Goal: Task Accomplishment & Management: Complete application form

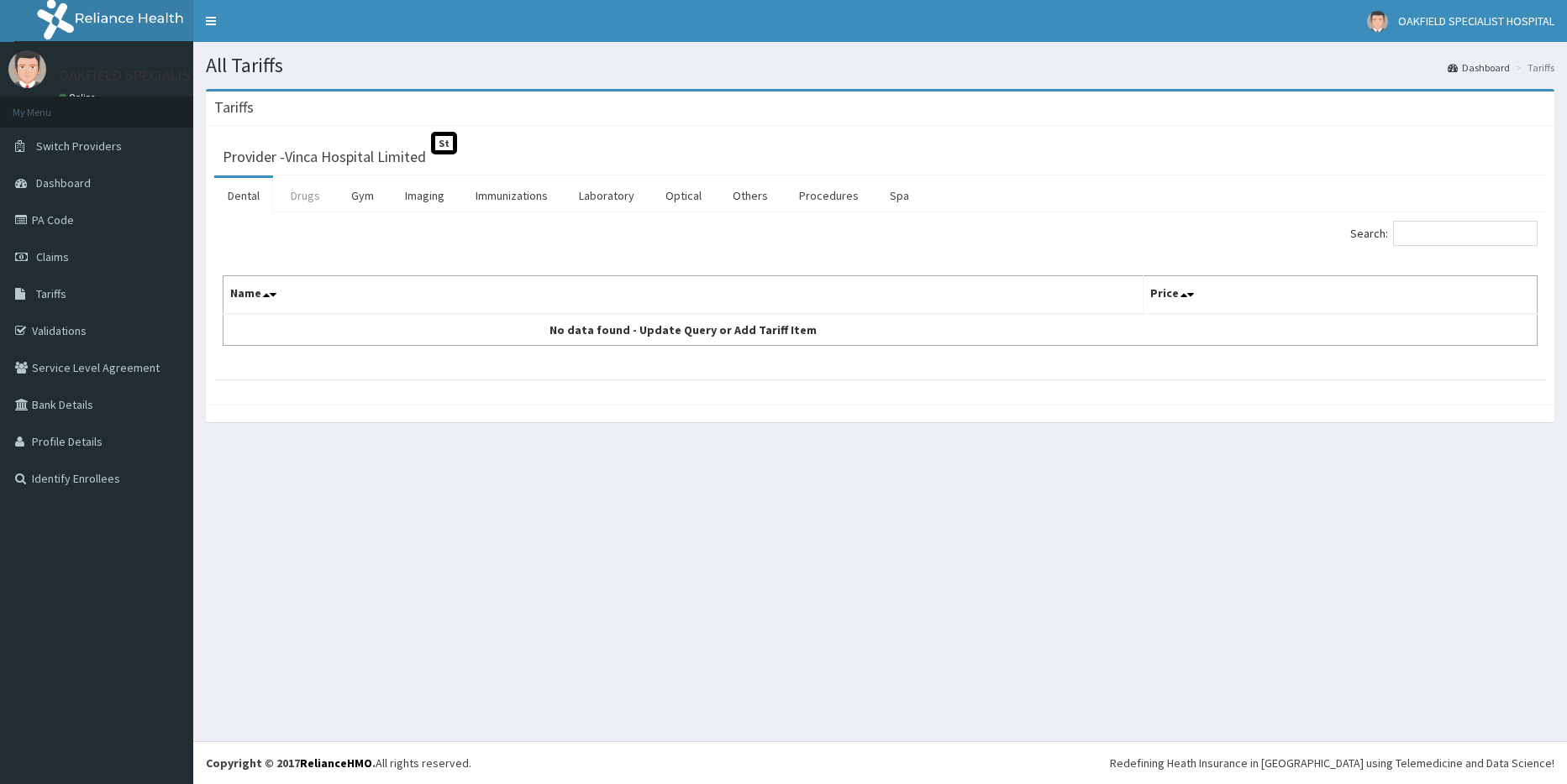
click at [298, 201] on link "Drugs" at bounding box center [305, 195] width 57 height 36
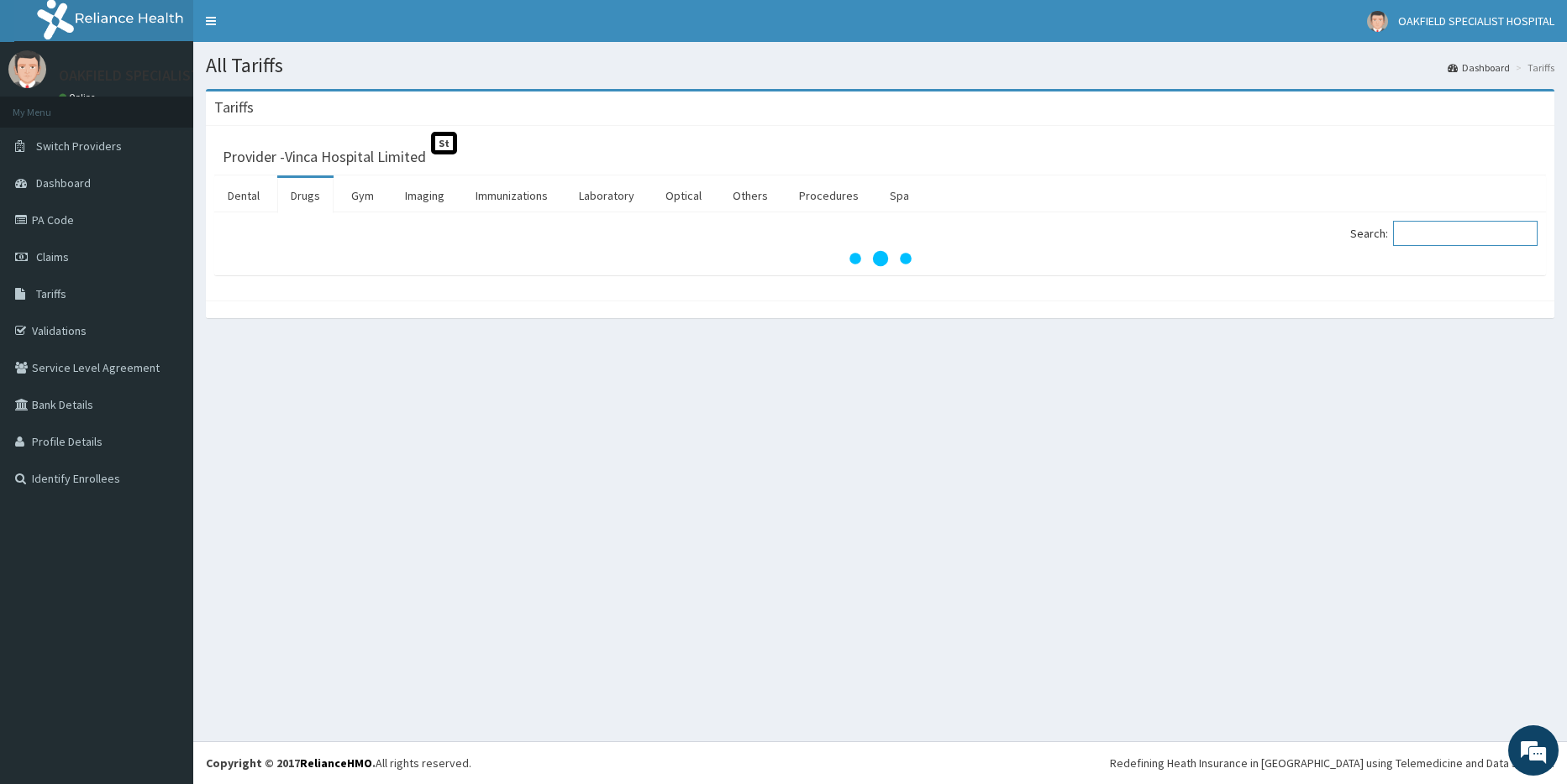
click at [1435, 233] on input "Search:" at bounding box center [1465, 233] width 144 height 25
paste input "SUMATRIPTAN"
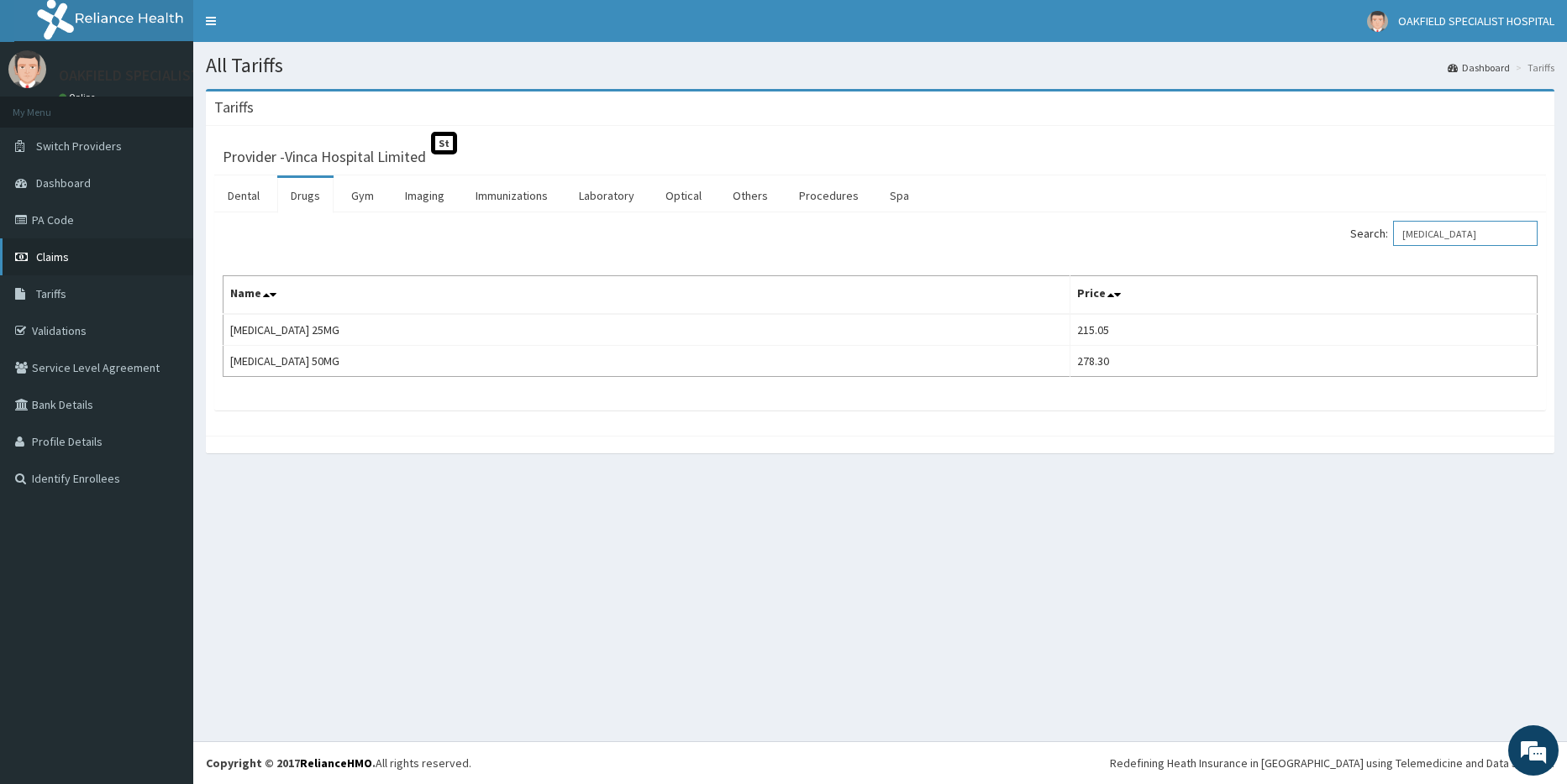
type input "SUMATRIPTAN"
click at [50, 260] on span "Claims" at bounding box center [53, 257] width 33 height 15
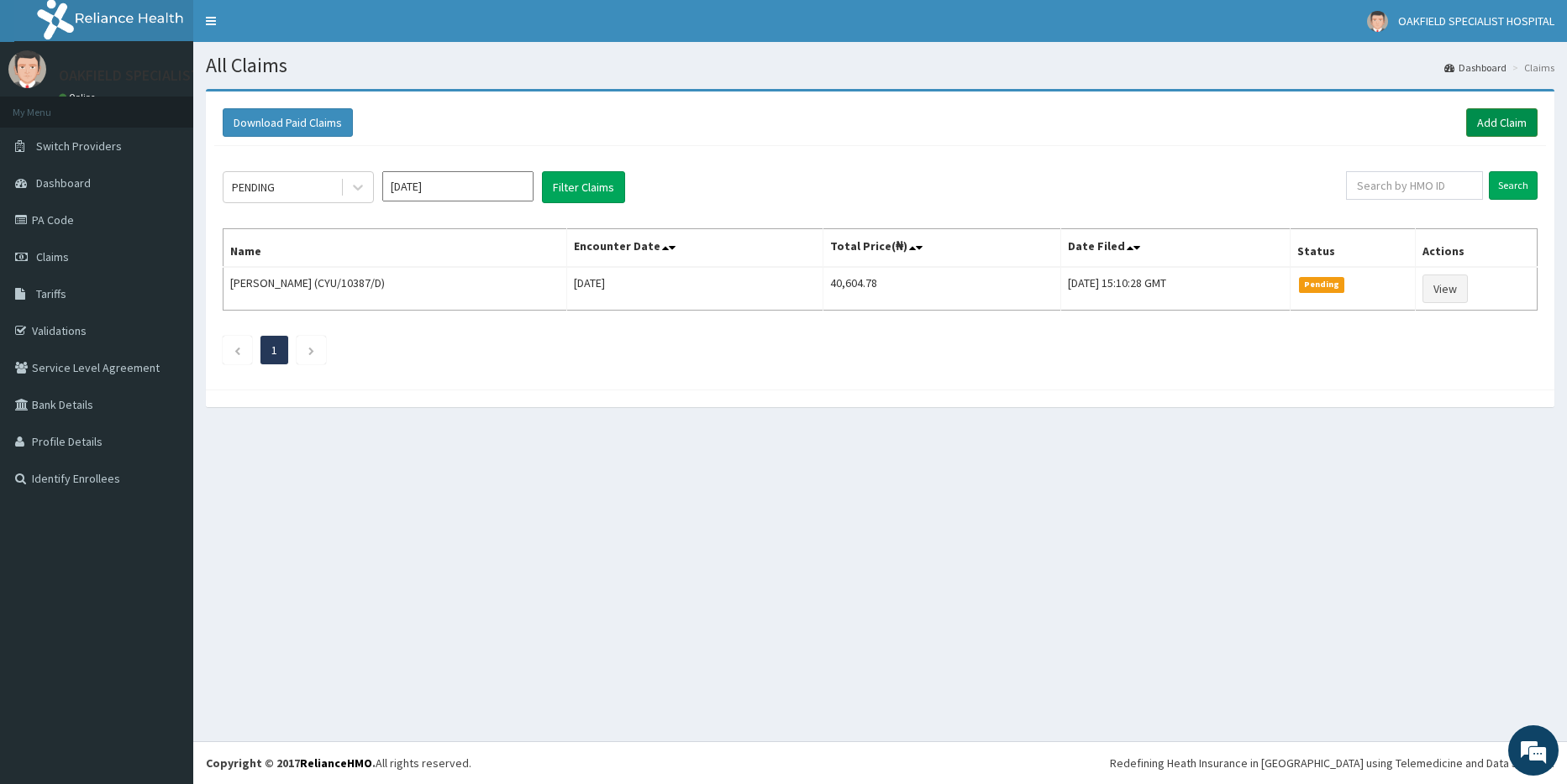
click at [1491, 119] on link "Add Claim" at bounding box center [1502, 123] width 71 height 29
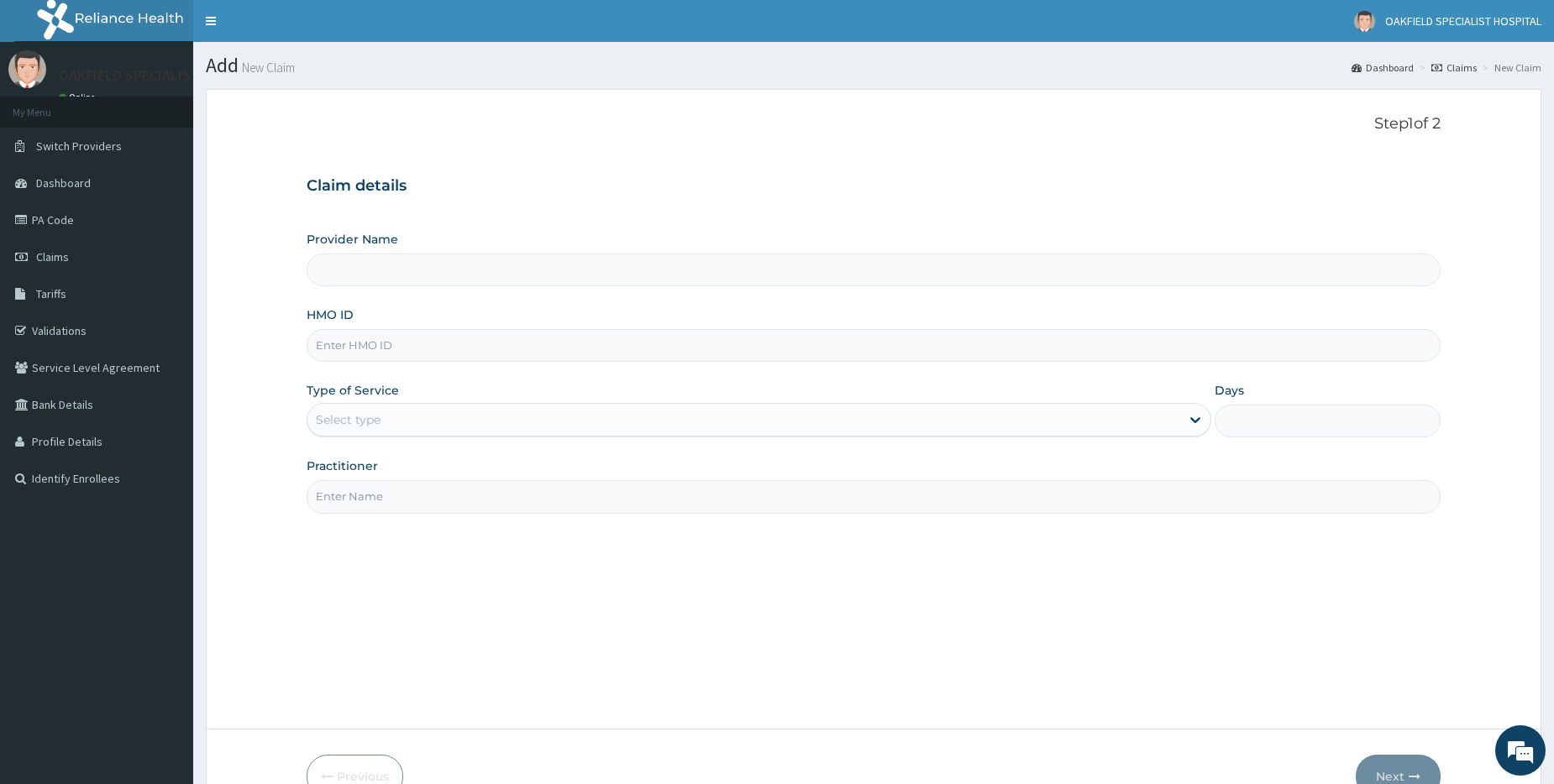
click at [386, 354] on input "HMO ID" at bounding box center [873, 345] width 1134 height 33
paste input "CYU/10387/A"
type input "CYU/10387/A"
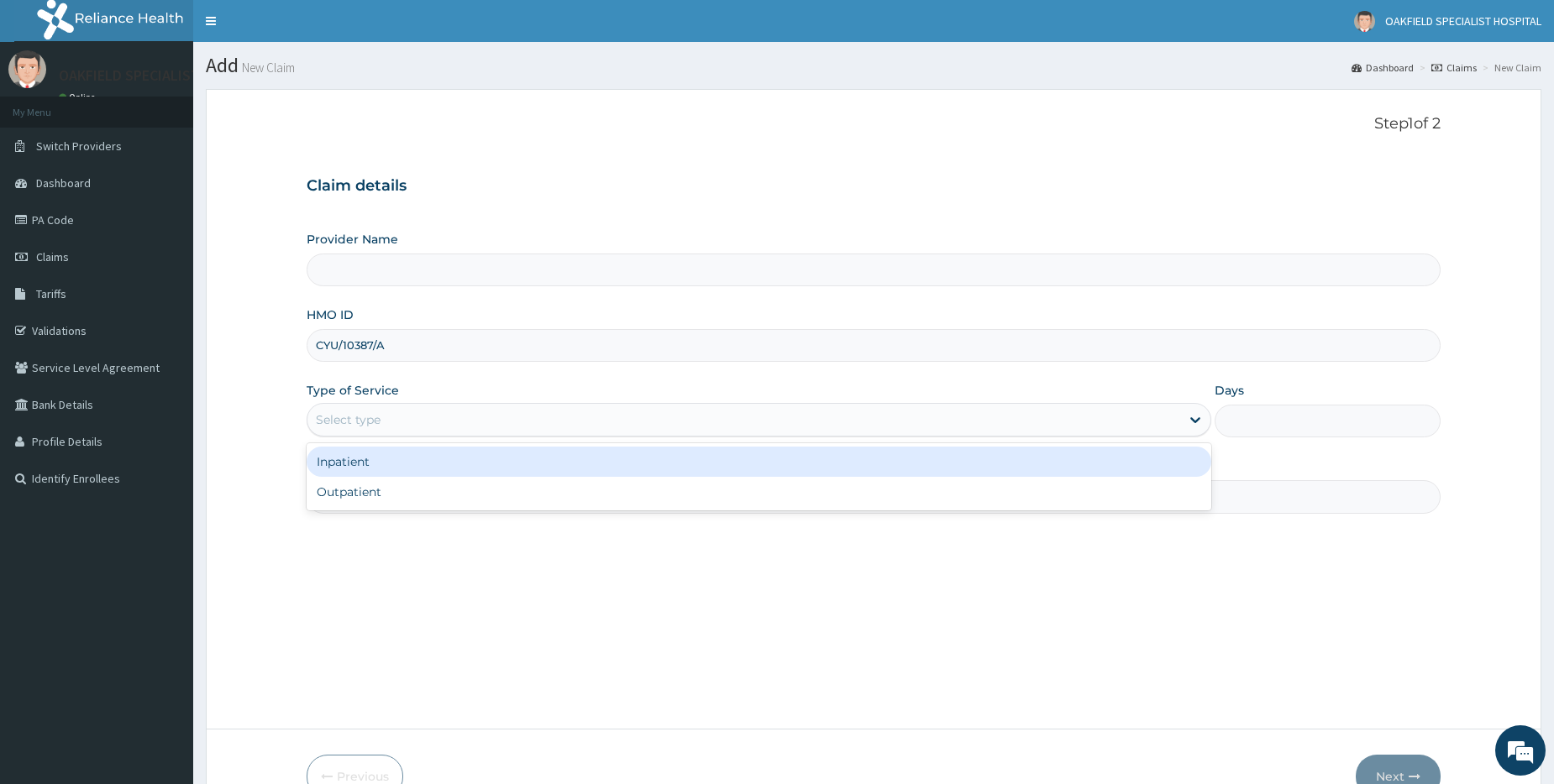
drag, startPoint x: 358, startPoint y: 406, endPoint x: 361, endPoint y: 452, distance: 46.1
click at [358, 406] on div "Select type" at bounding box center [758, 419] width 904 height 34
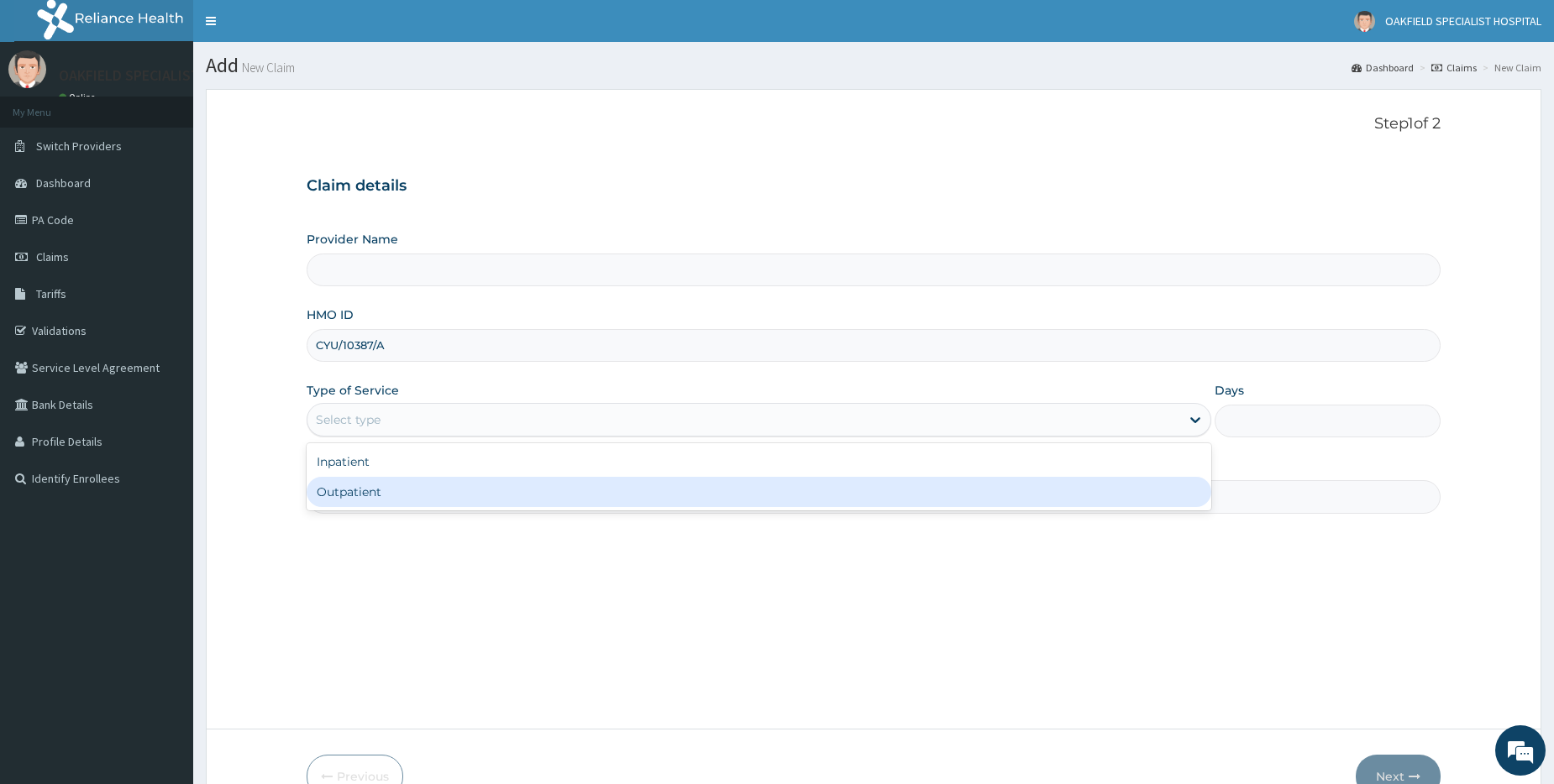
click at [372, 494] on div "Outpatient" at bounding box center [758, 491] width 904 height 30
type input "1"
type input "Vinca Hospital Limited"
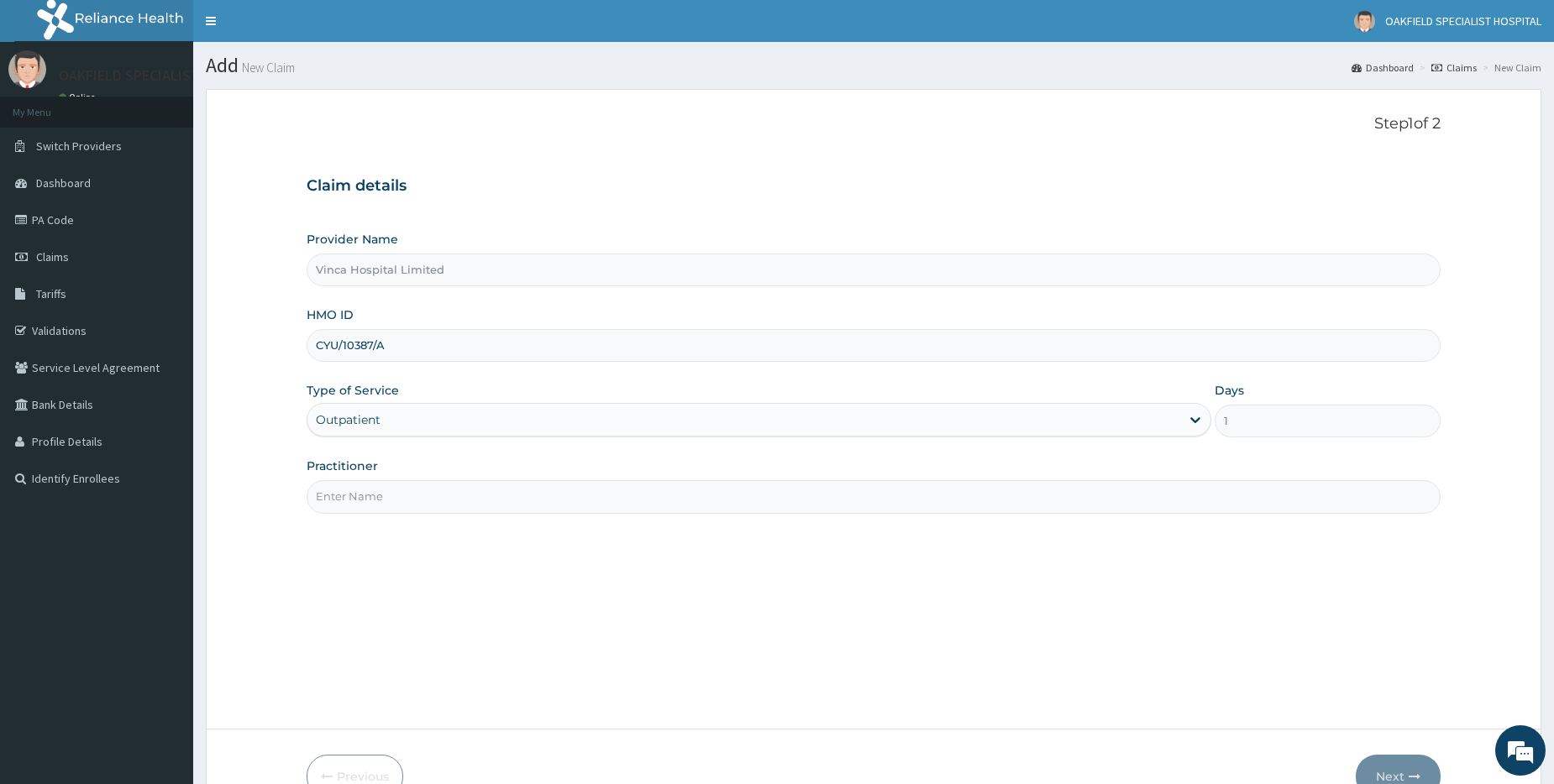
click at [369, 493] on input "Practitioner" at bounding box center [873, 496] width 1134 height 33
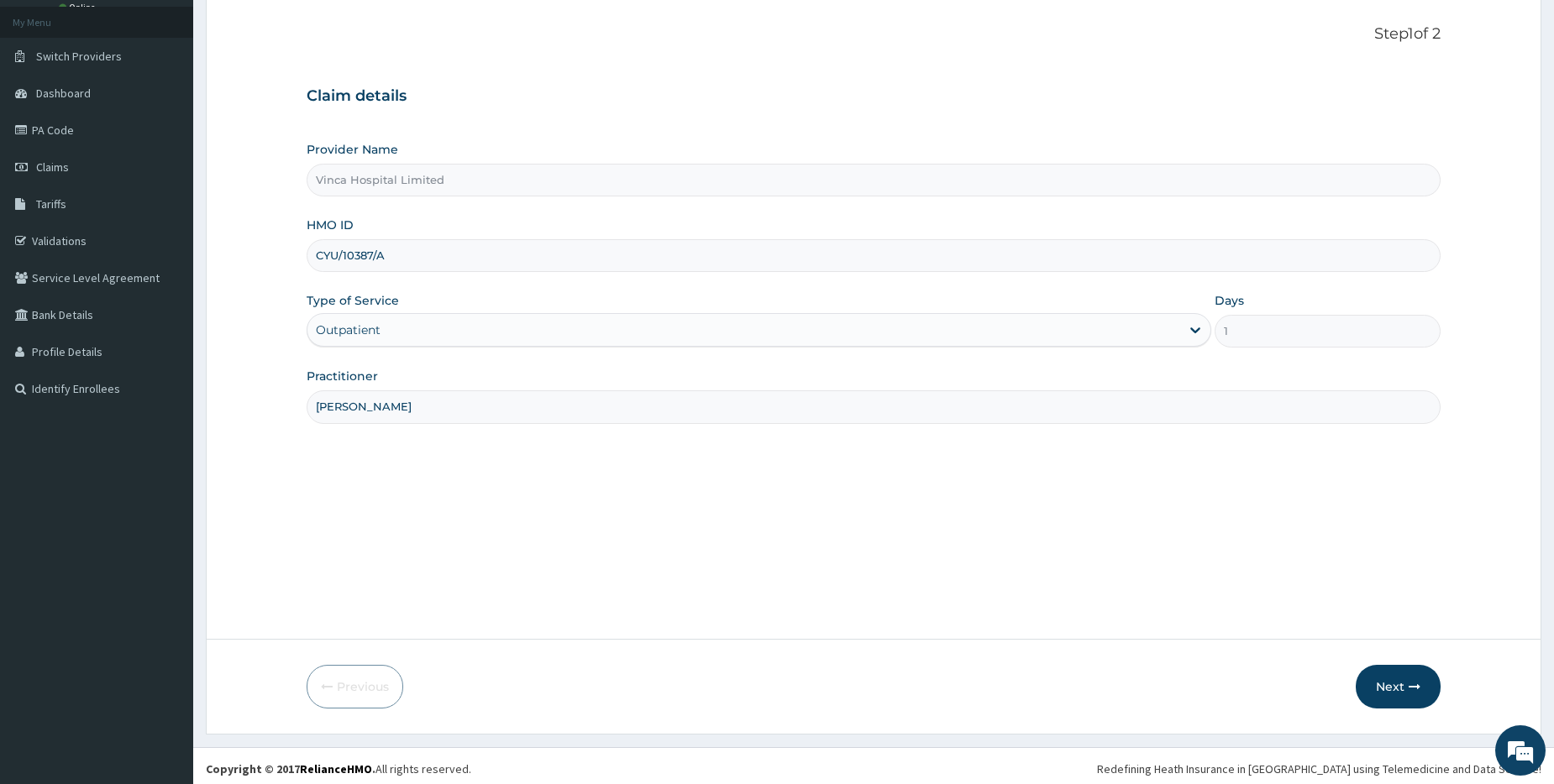
scroll to position [96, 0]
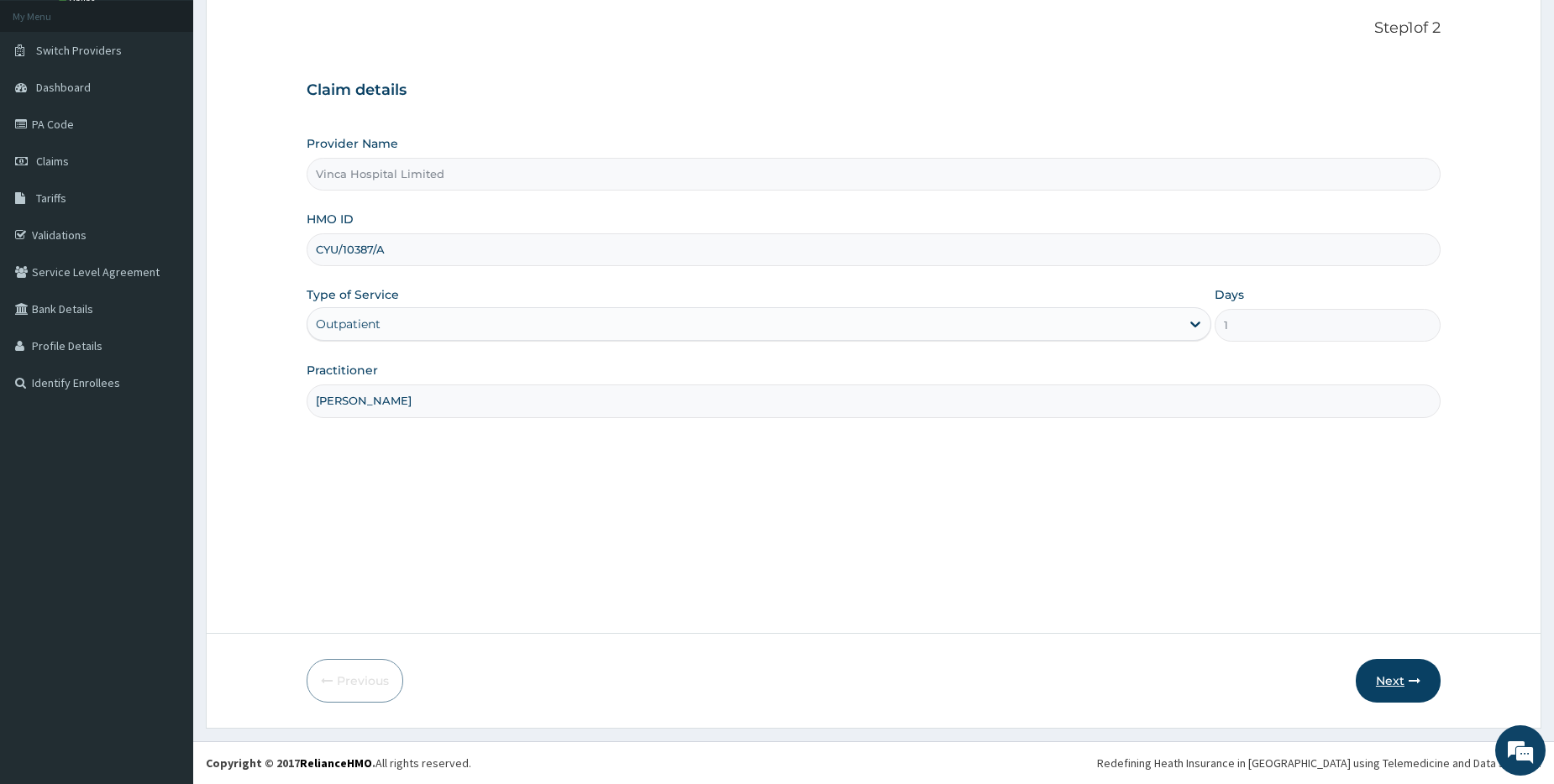
type input "DR DAVID"
click at [1399, 675] on button "Next" at bounding box center [1398, 680] width 84 height 43
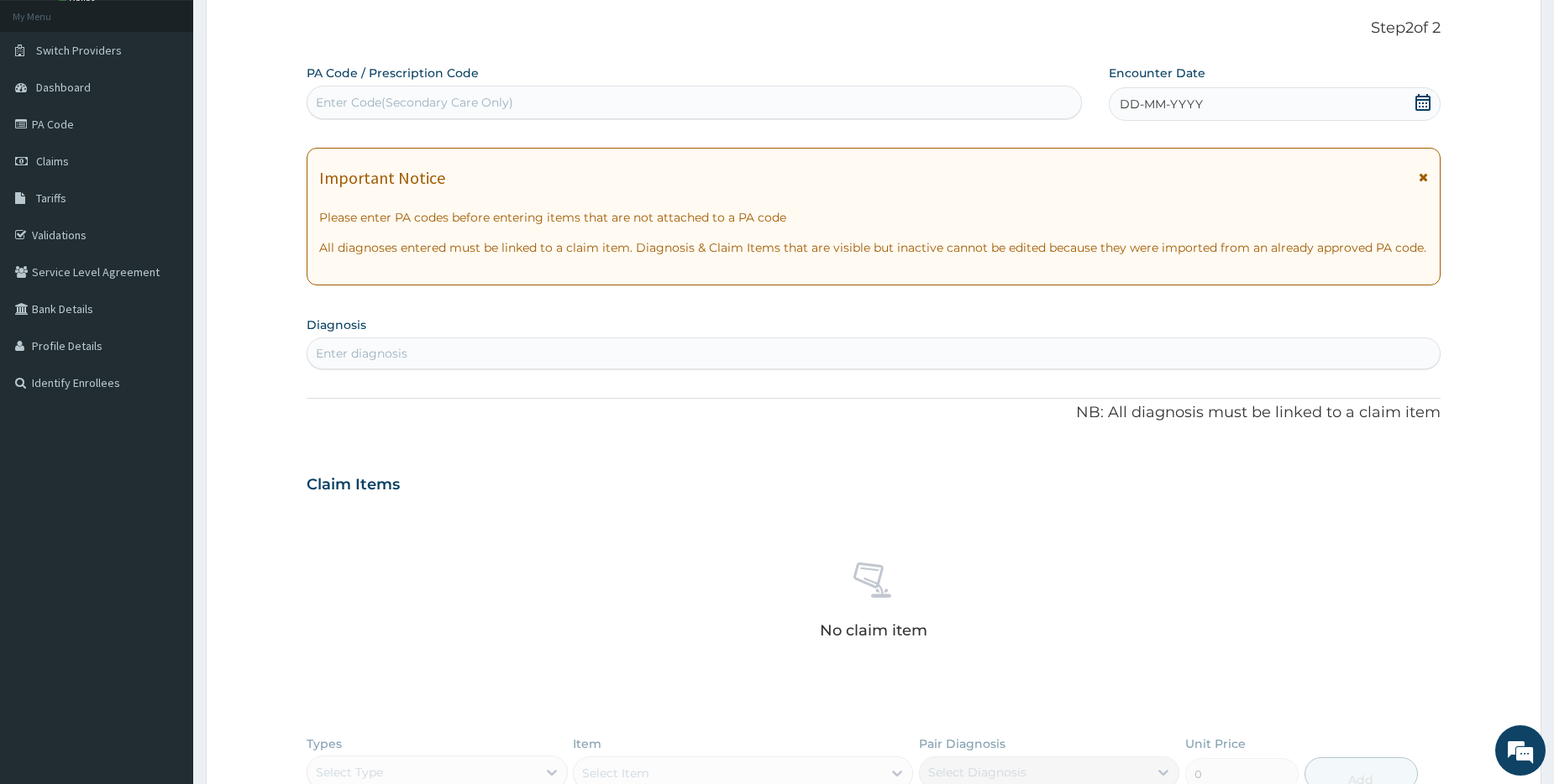
click at [434, 107] on div "Enter Code(Secondary Care Only)" at bounding box center [415, 102] width 198 height 16
paste input "PA/E87784"
type input "PA/E87784"
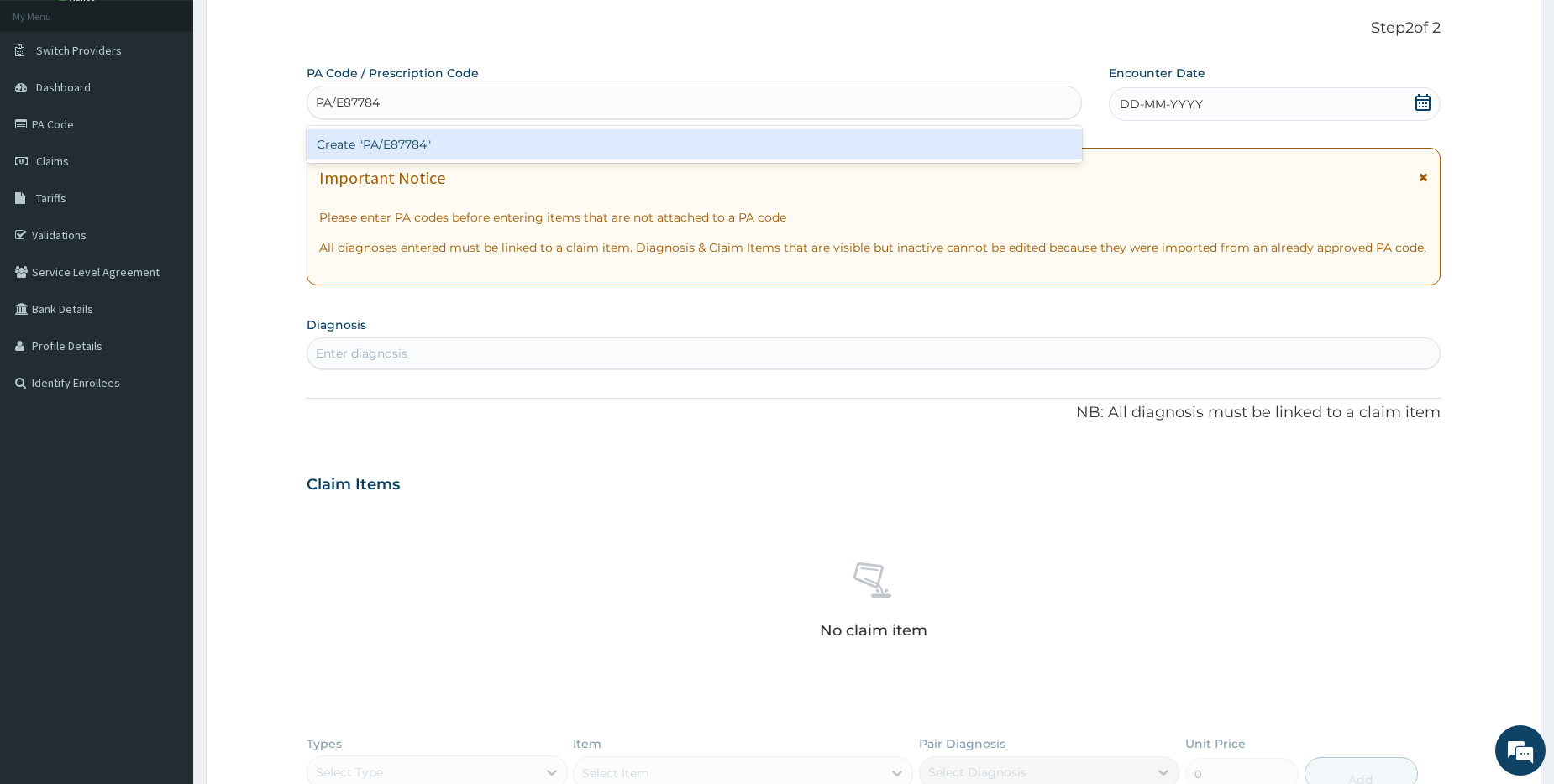
click at [390, 144] on div "Create "PA/E87784"" at bounding box center [693, 144] width 775 height 30
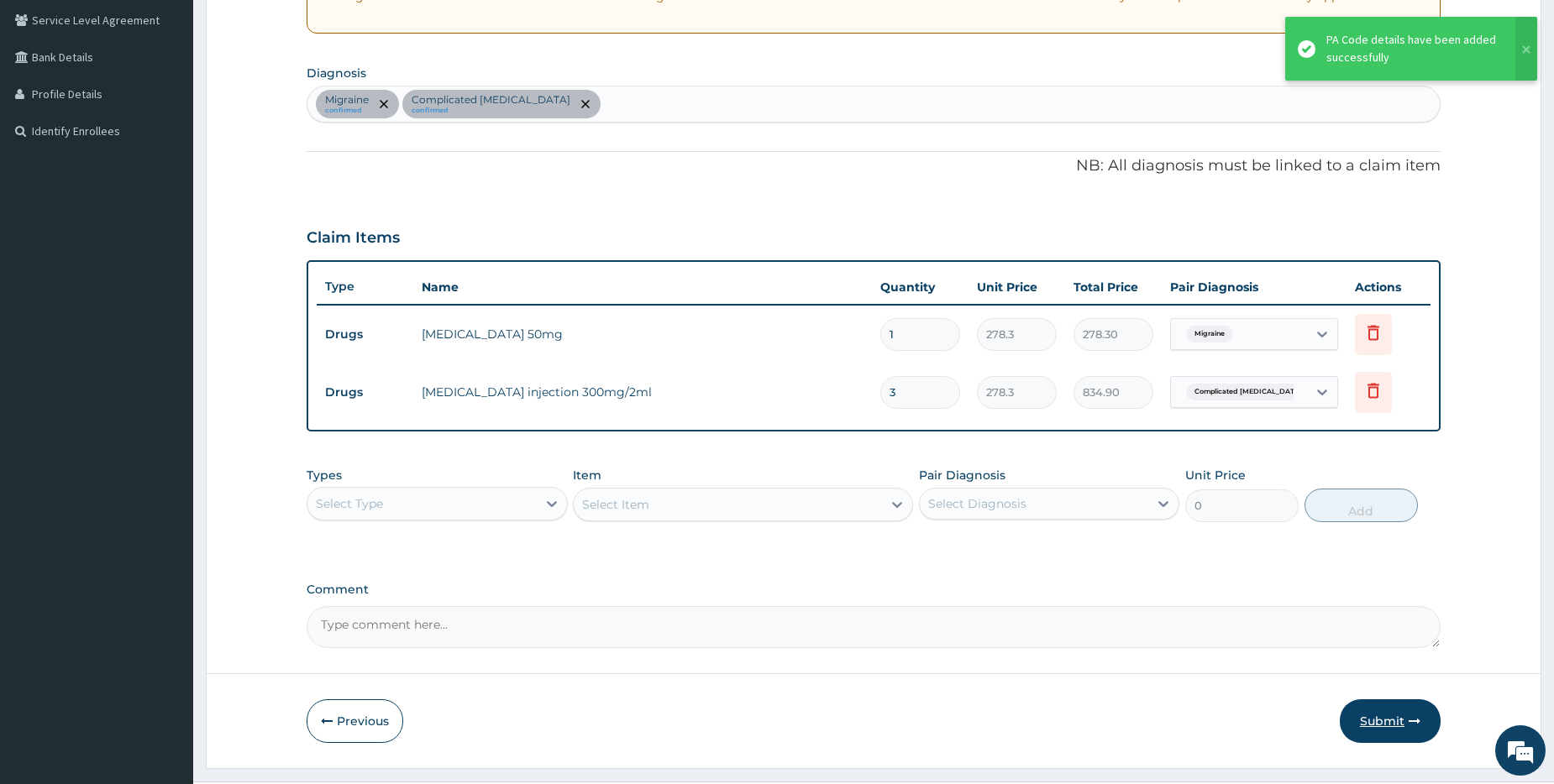
click at [1380, 722] on button "Submit" at bounding box center [1390, 721] width 101 height 43
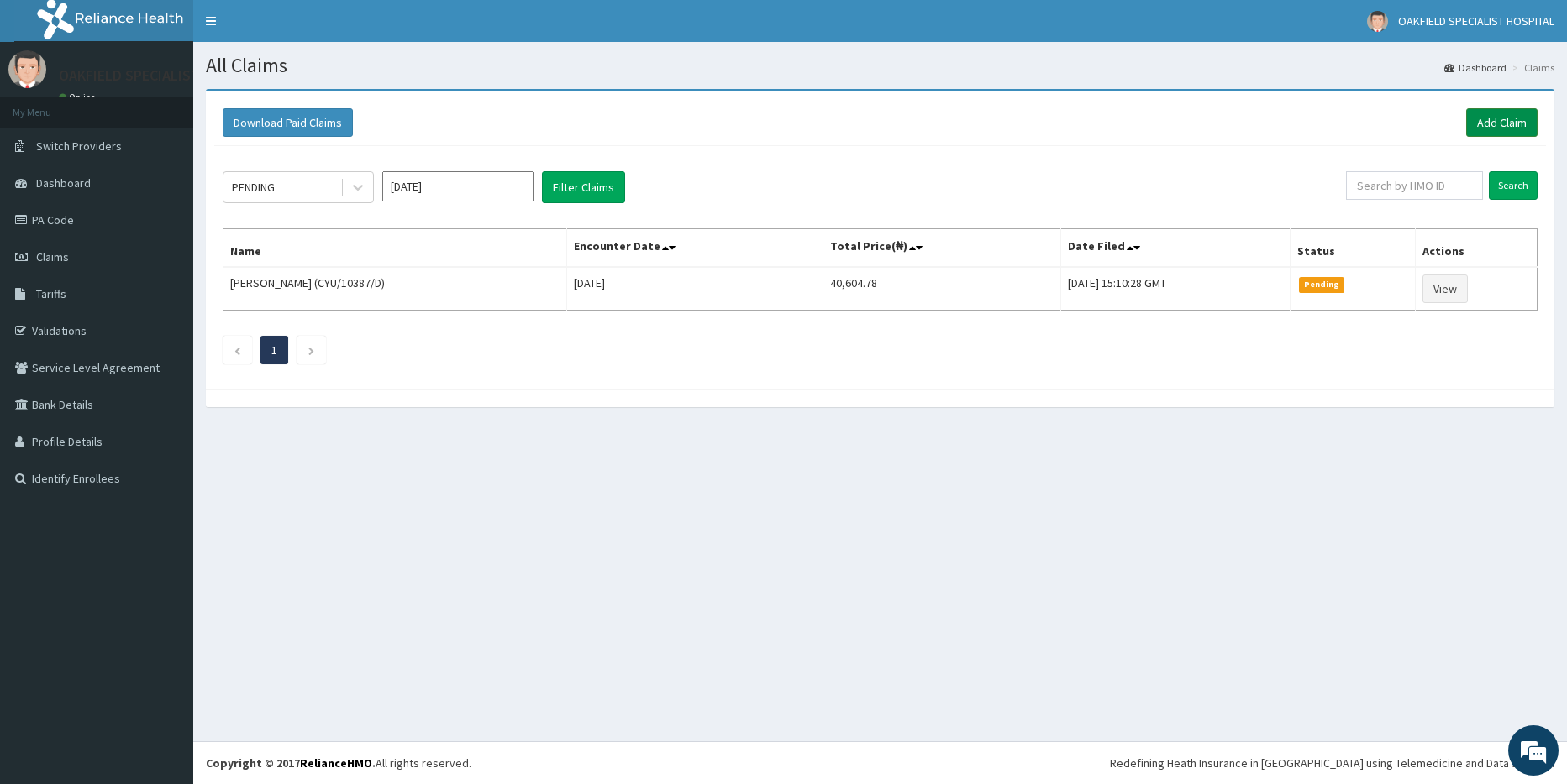
click at [1507, 129] on link "Add Claim" at bounding box center [1502, 123] width 71 height 29
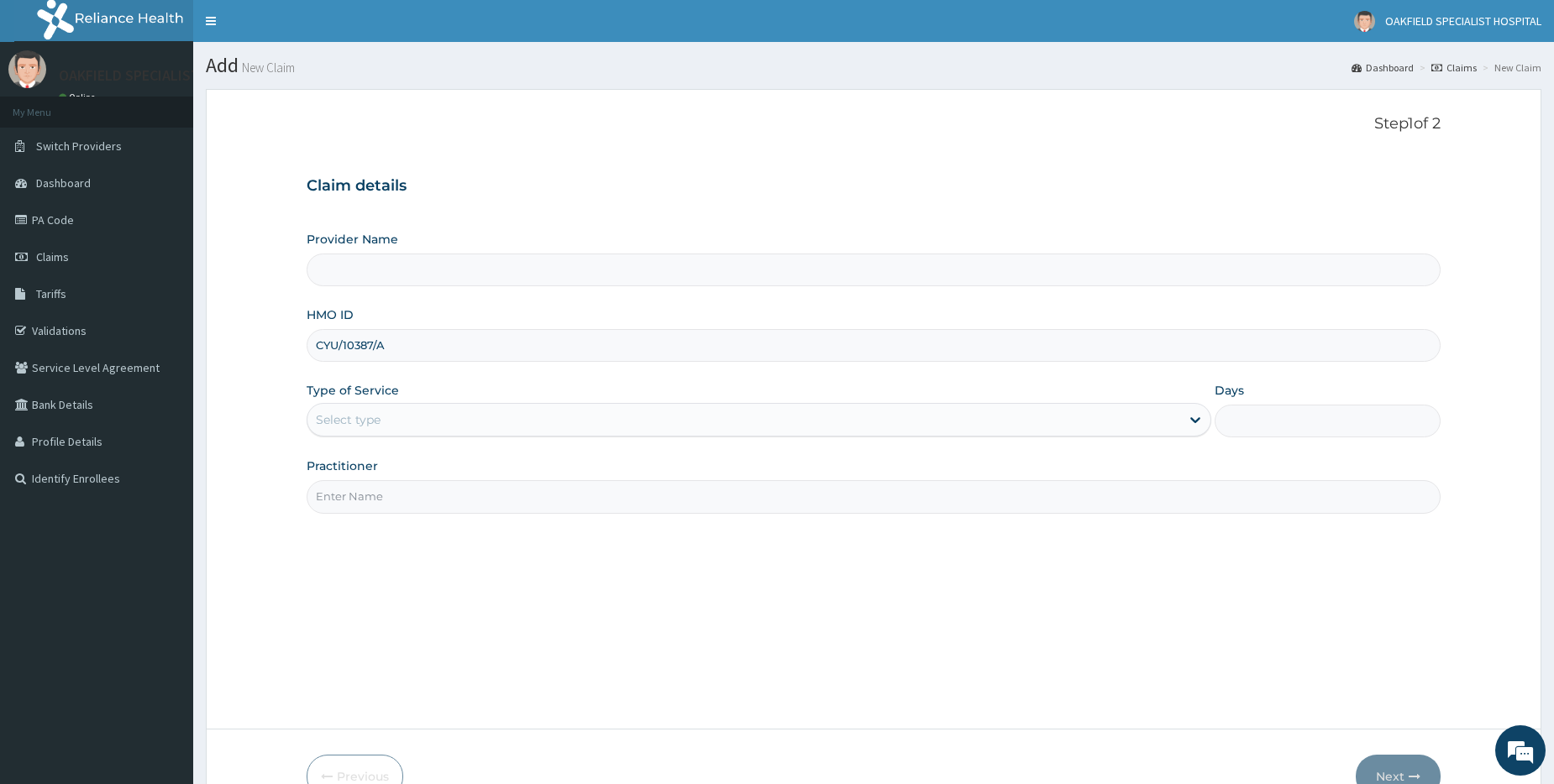
type input "CYU/10387/A"
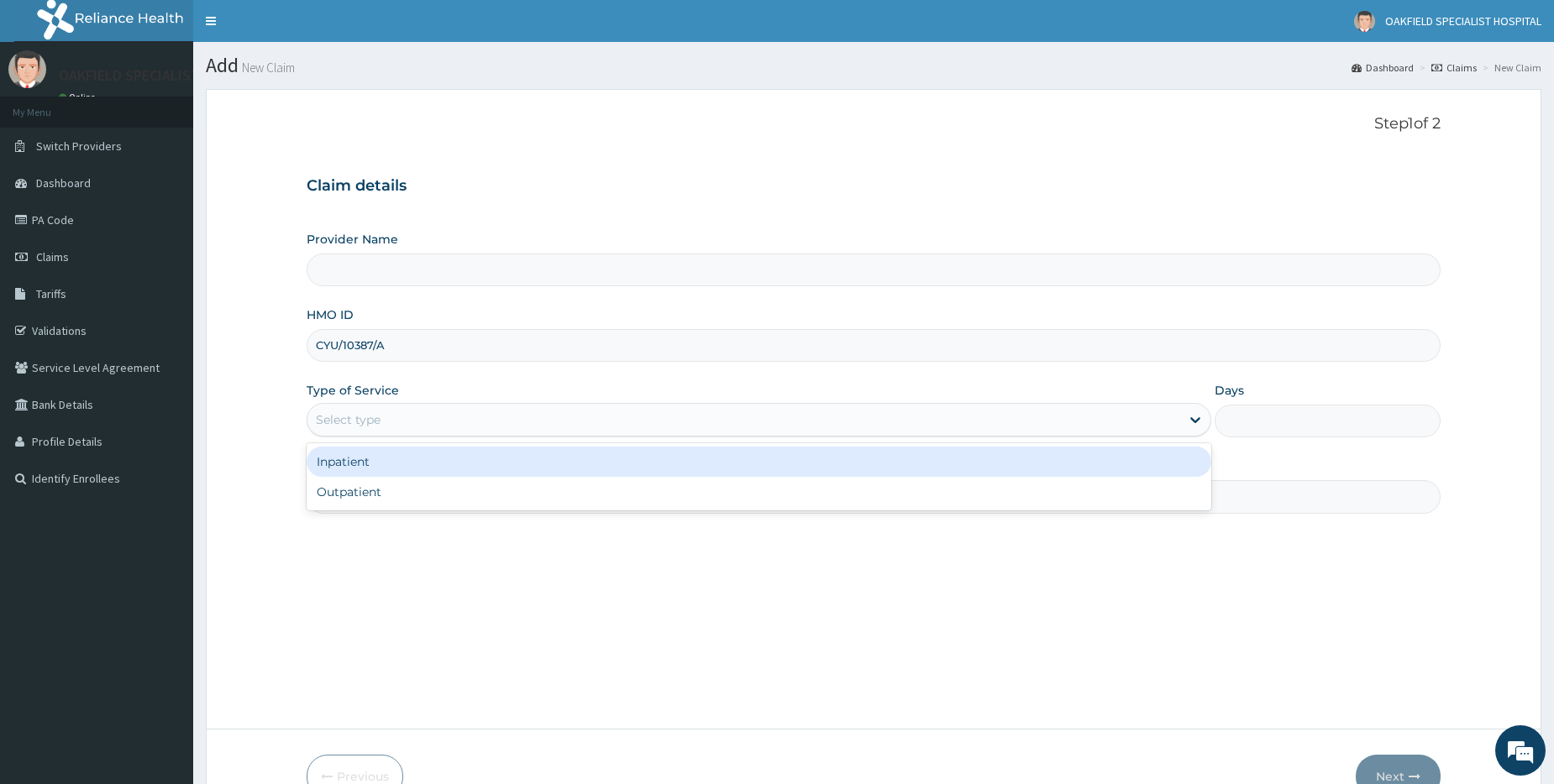
drag, startPoint x: 339, startPoint y: 419, endPoint x: 353, endPoint y: 489, distance: 71.4
click at [339, 421] on div "Select type" at bounding box center [347, 419] width 64 height 16
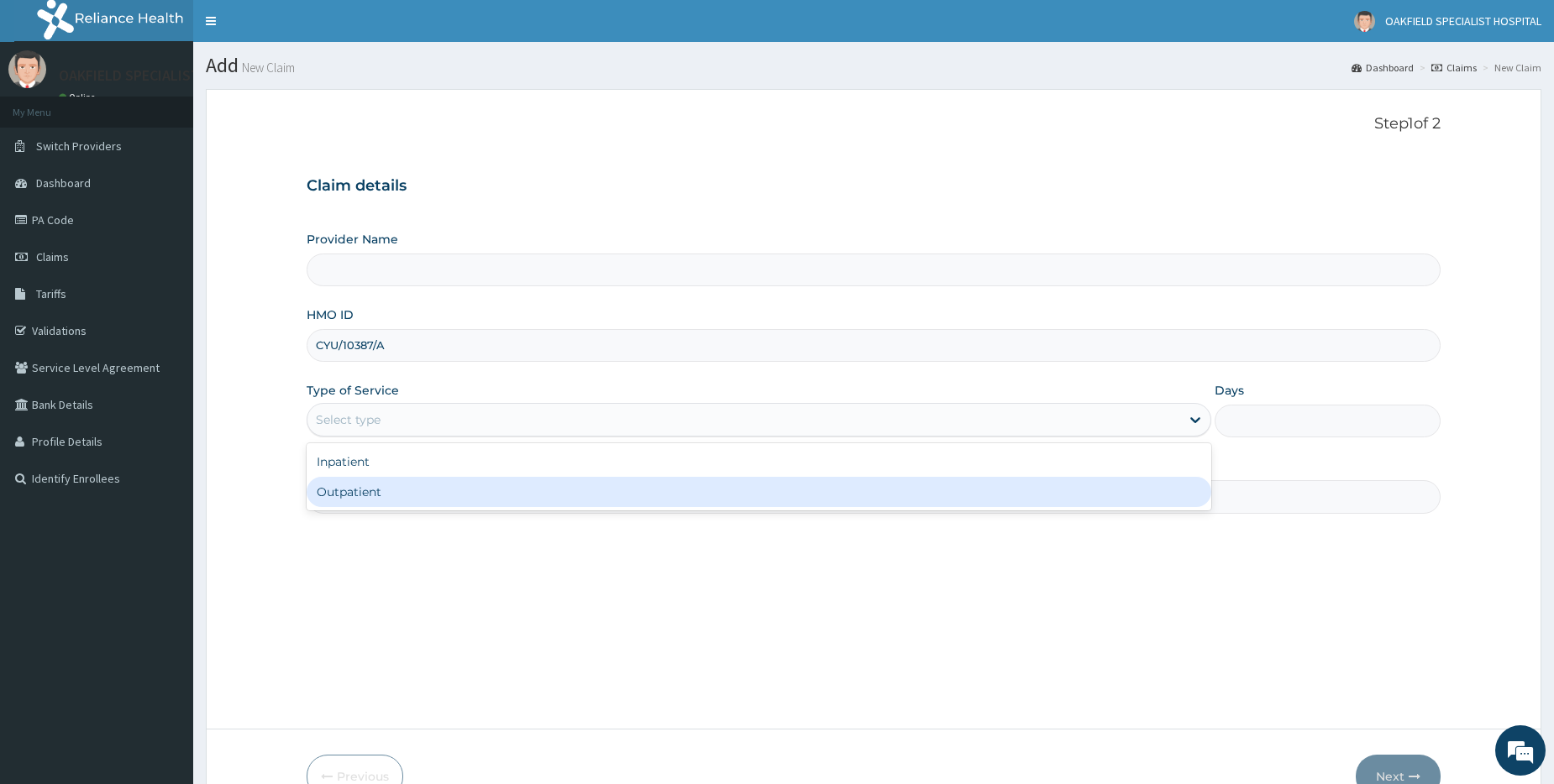
click at [348, 501] on div "Outpatient" at bounding box center [758, 491] width 904 height 30
type input "1"
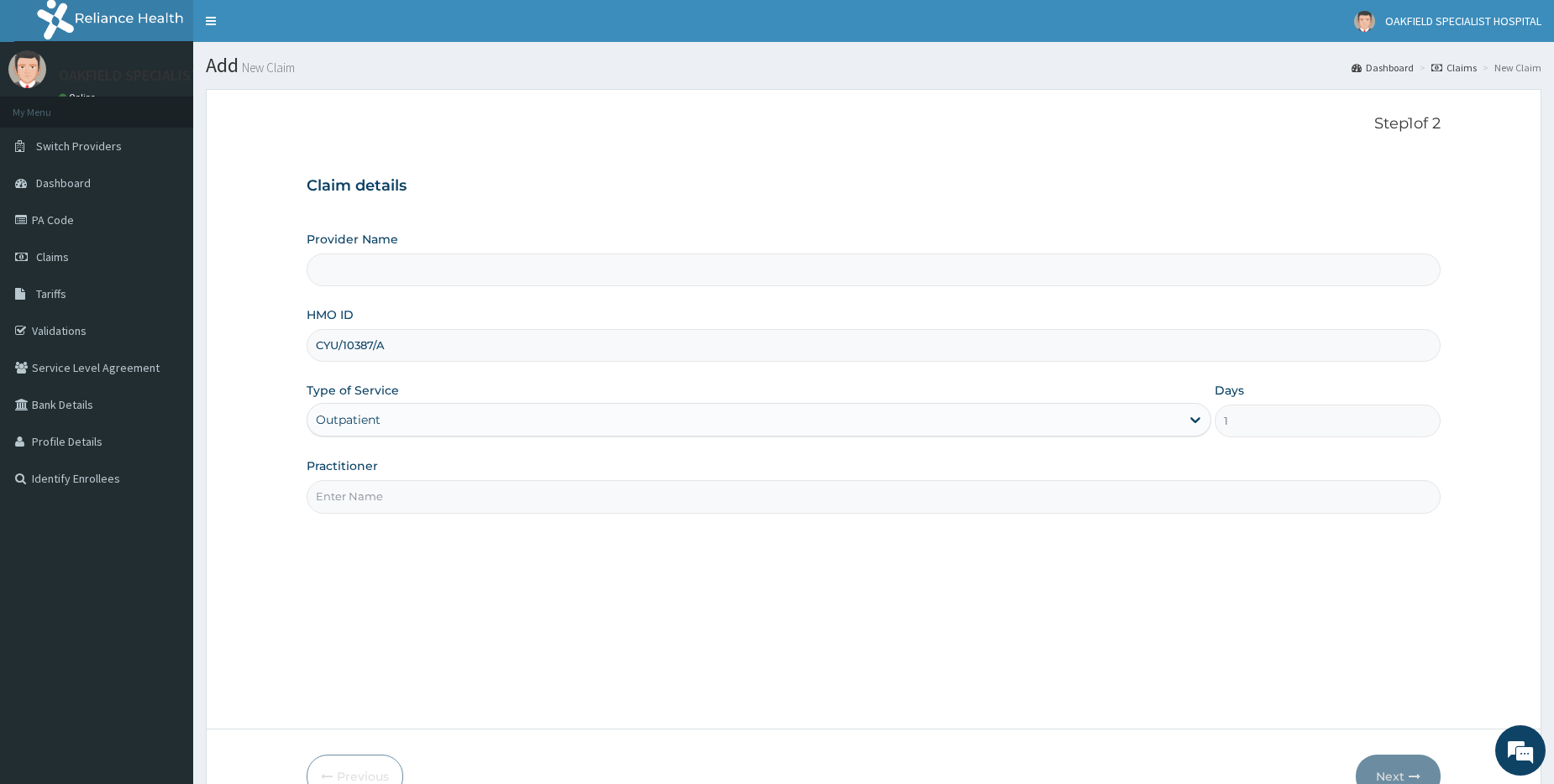
type input "Vinca Hospital Limited"
click at [347, 501] on input "Practitioner" at bounding box center [873, 496] width 1134 height 33
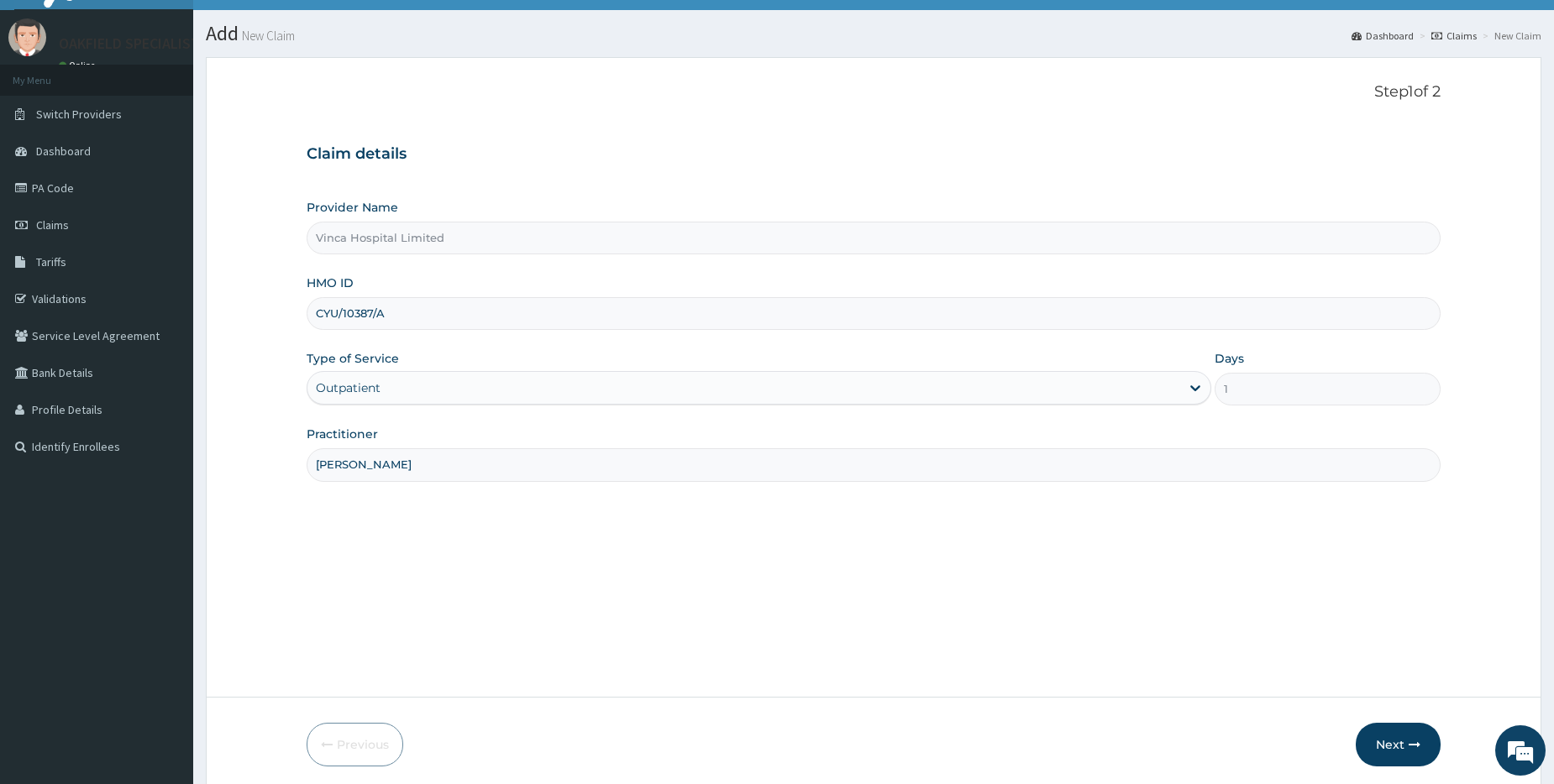
scroll to position [12, 0]
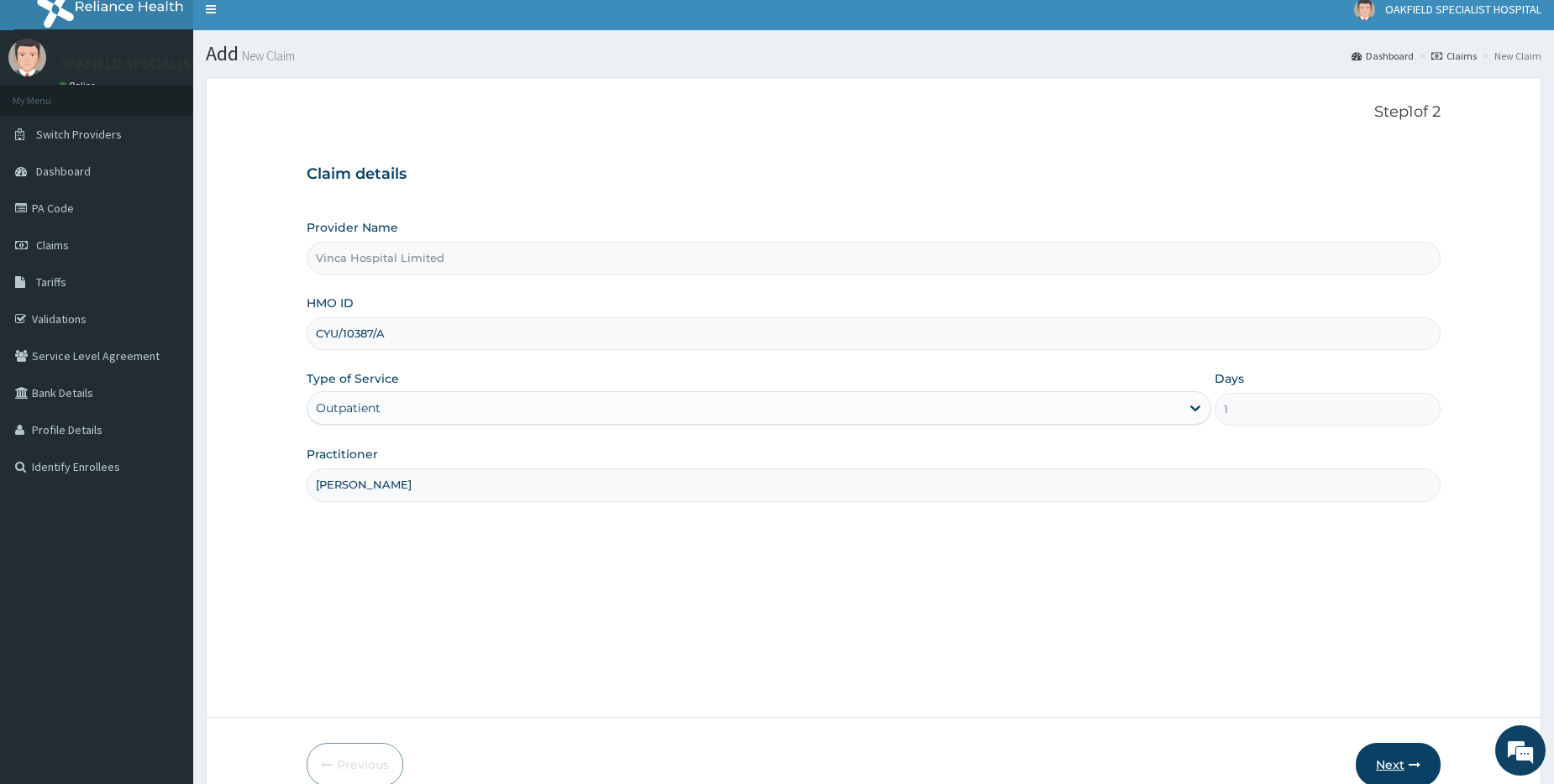
type input "DR DAVID"
click at [1393, 750] on button "Next" at bounding box center [1398, 764] width 84 height 43
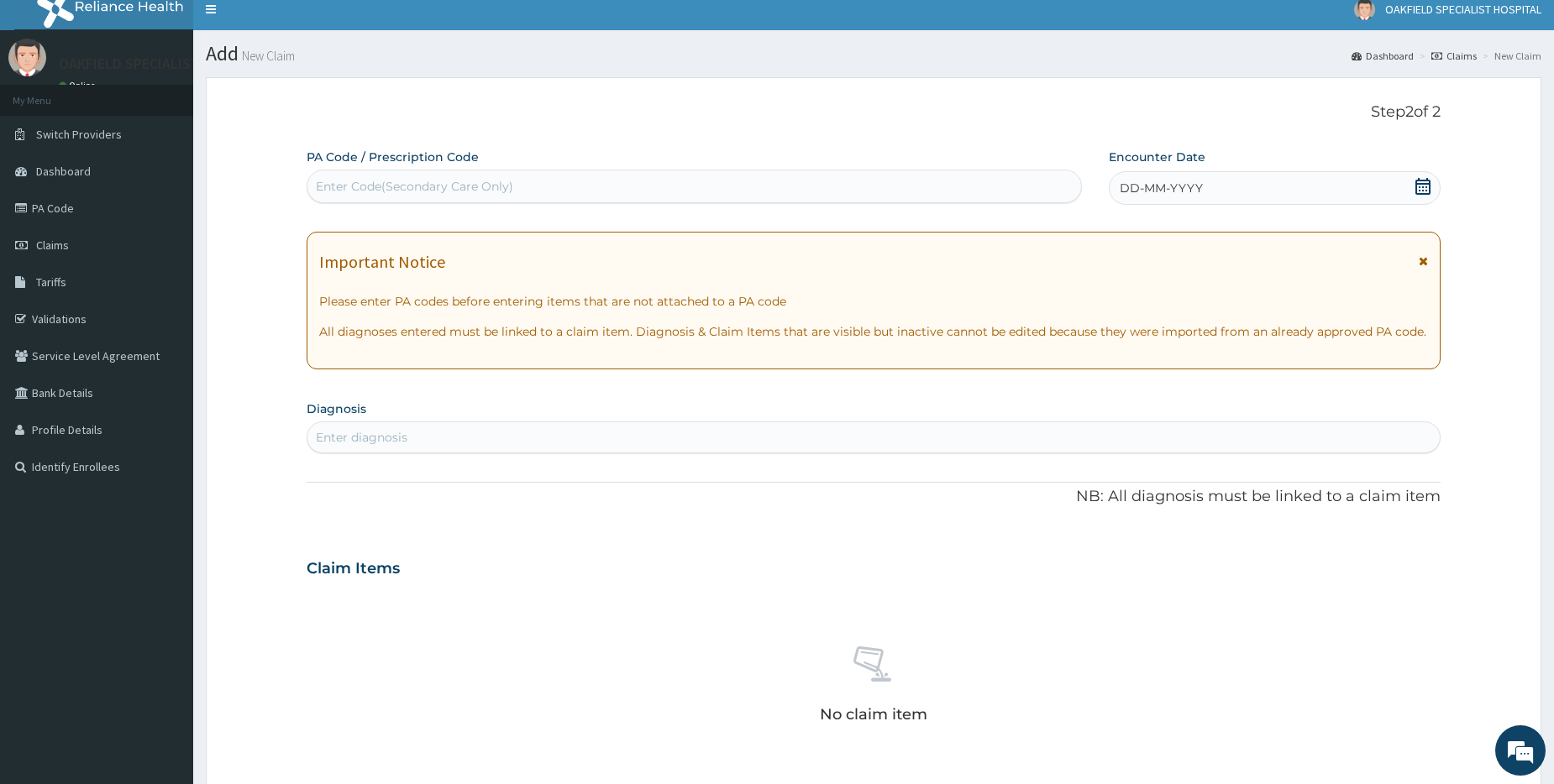
click at [375, 184] on div "Enter Code(Secondary Care Only)" at bounding box center [415, 185] width 198 height 16
paste input "PA/6CF6BF"
type input "PA/6CF6BF"
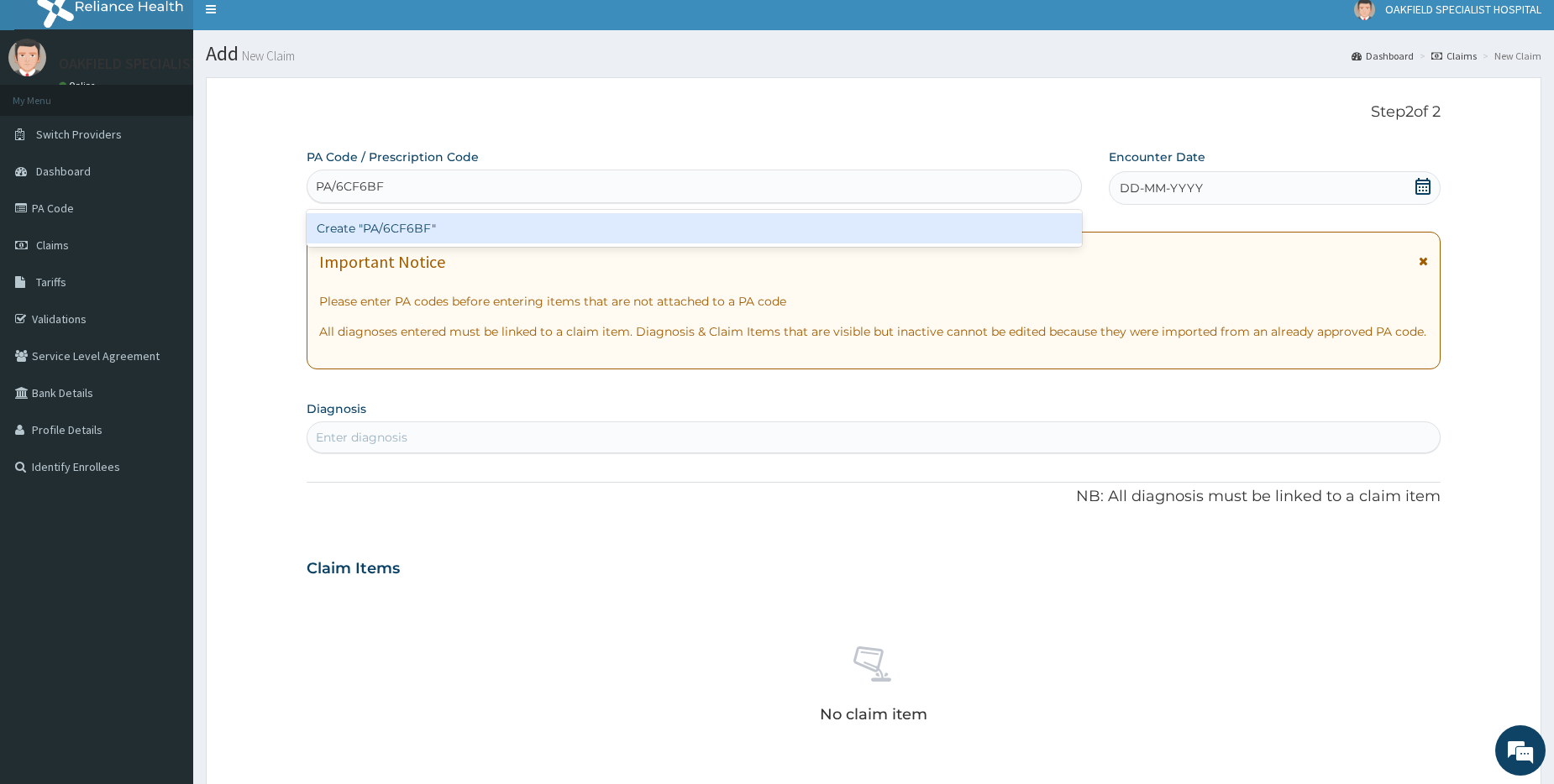
click at [372, 230] on div "Create "PA/6CF6BF"" at bounding box center [693, 227] width 775 height 30
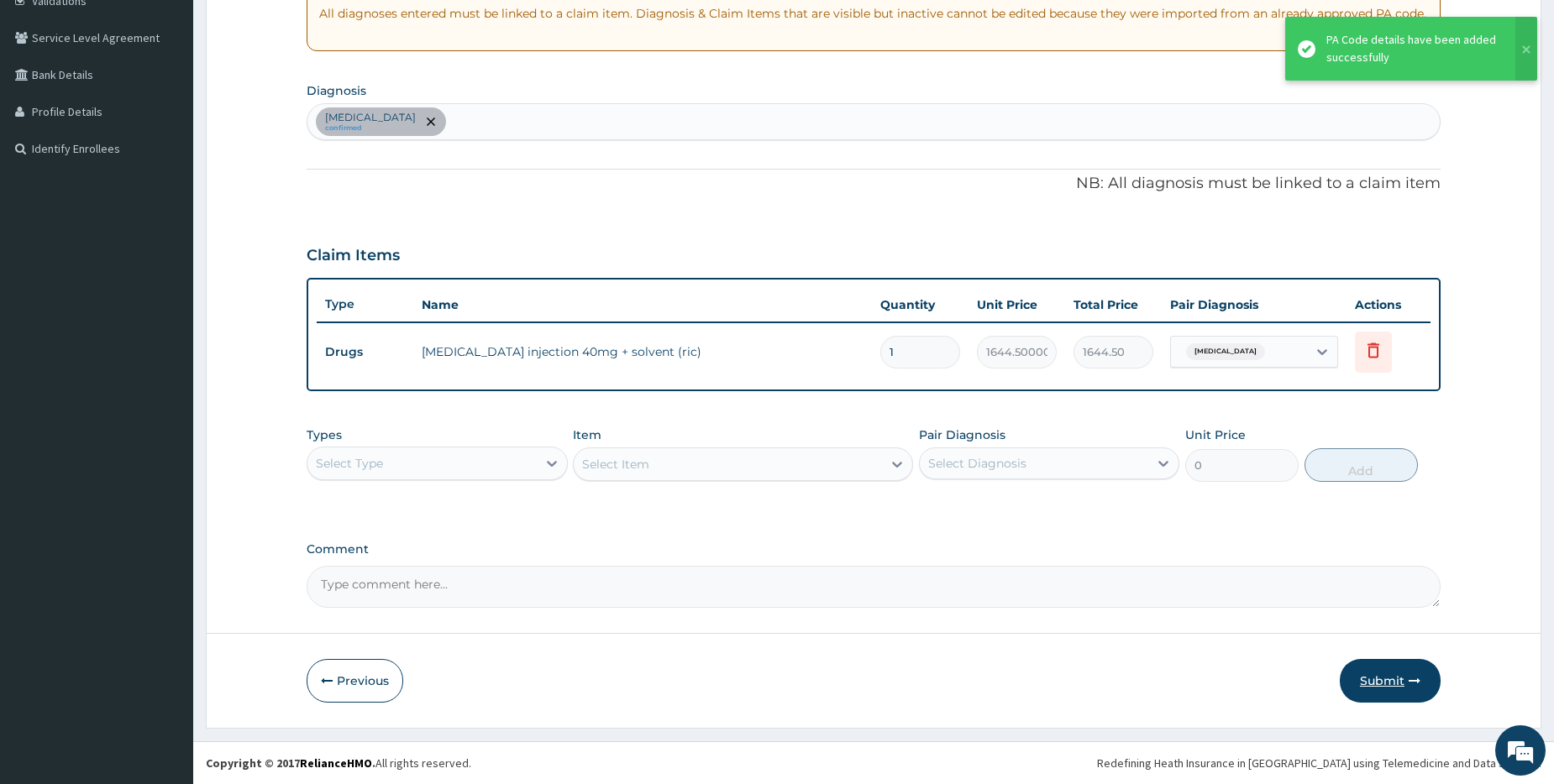
click at [1372, 677] on button "Submit" at bounding box center [1390, 680] width 101 height 43
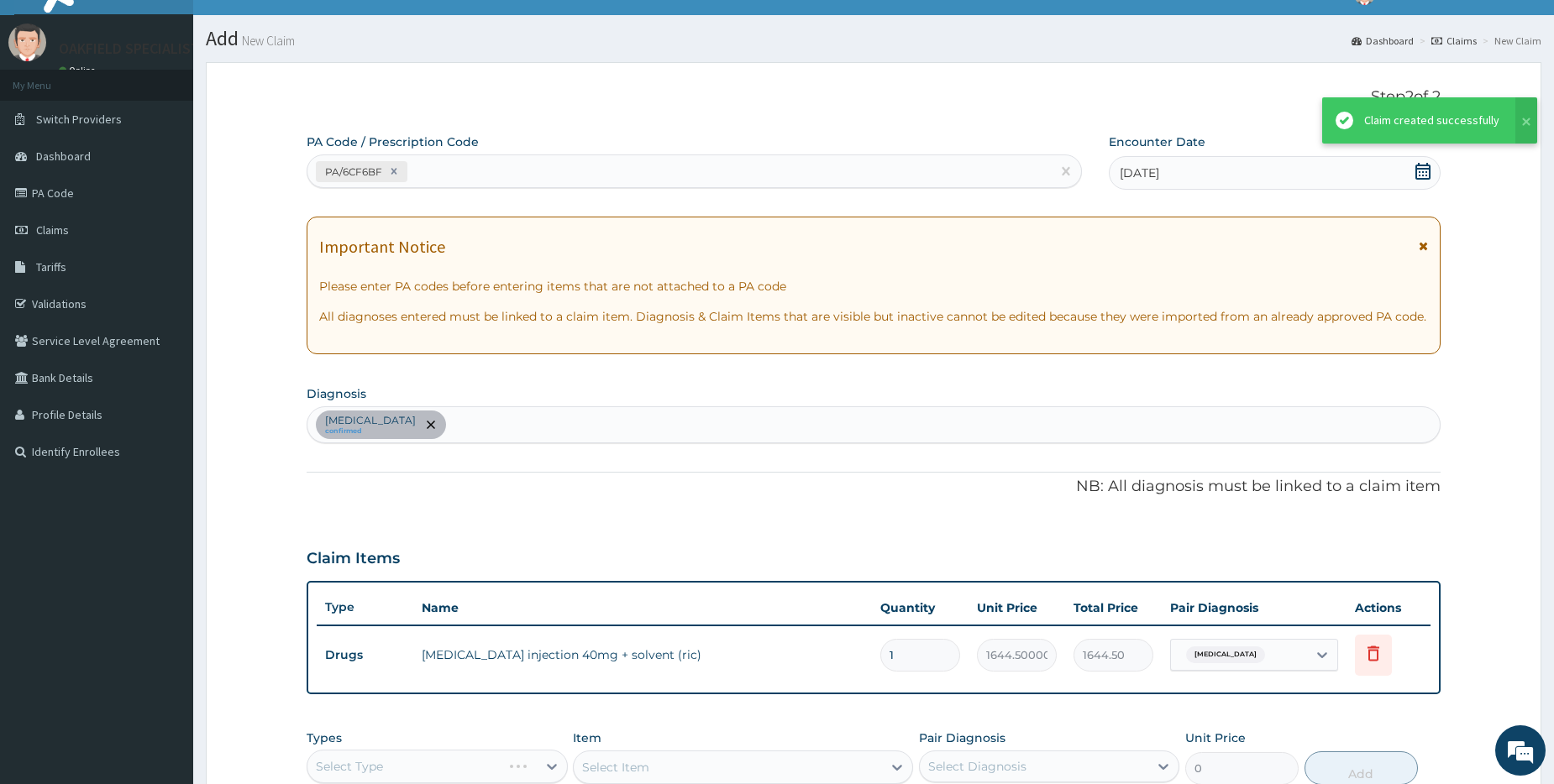
scroll to position [330, 0]
